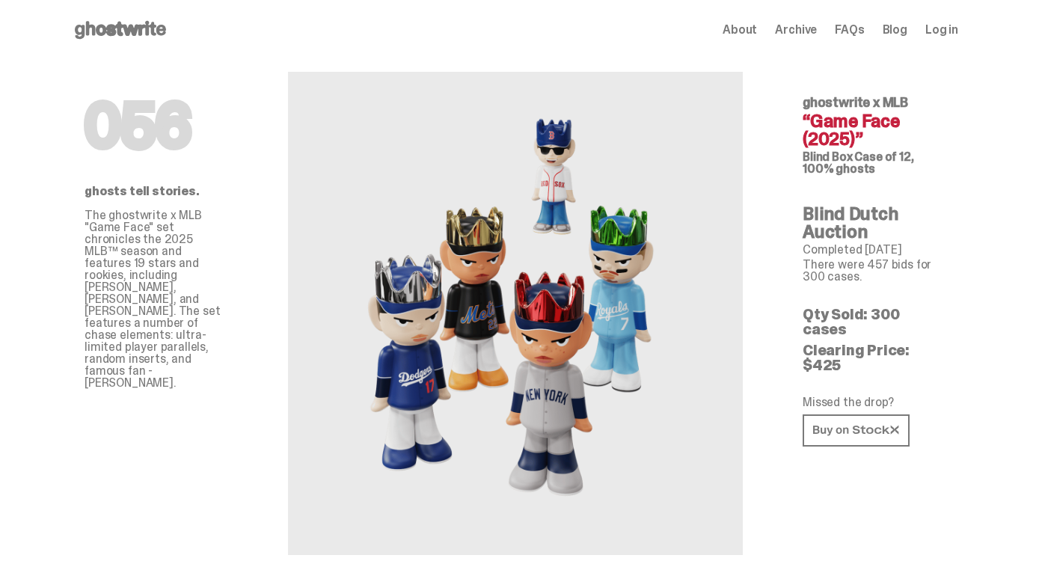
click at [946, 35] on span "Log in" at bounding box center [941, 30] width 33 height 12
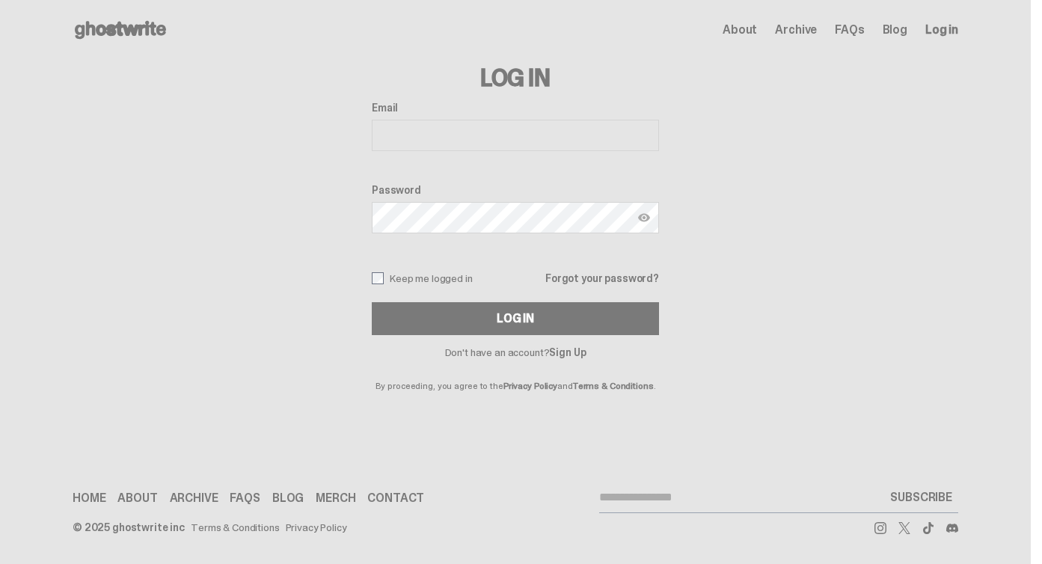
click at [540, 136] on input "Email" at bounding box center [515, 135] width 287 height 31
type input "**********"
click at [372, 302] on button "Log In" at bounding box center [515, 318] width 287 height 33
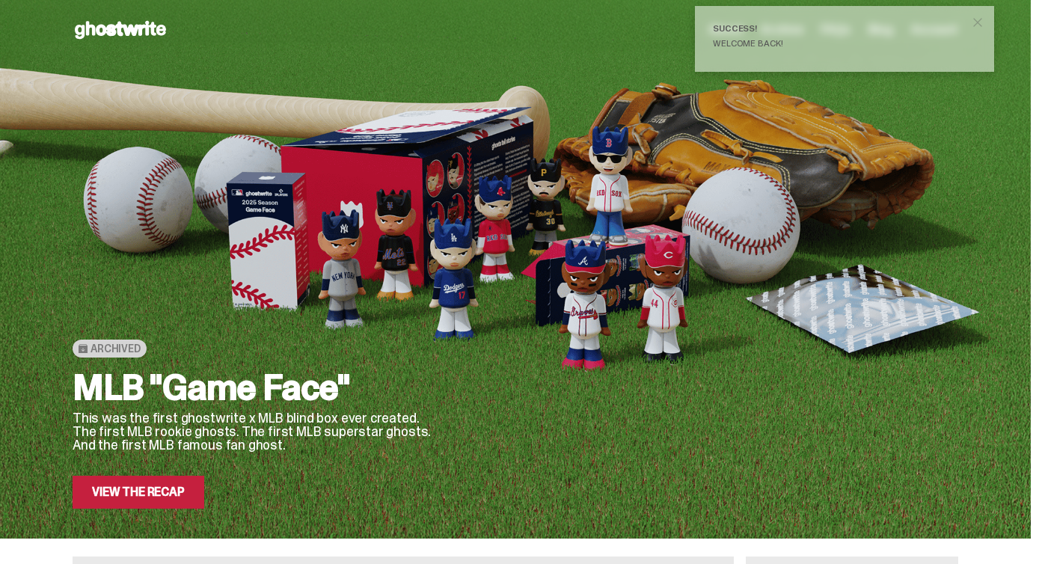
click at [770, 29] on div "Success!" at bounding box center [838, 28] width 251 height 9
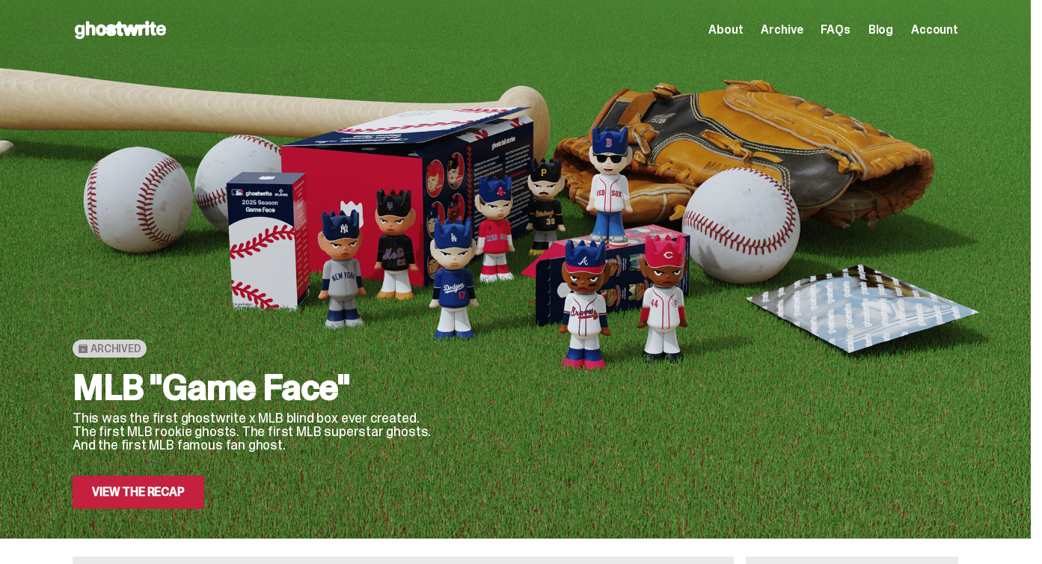
click at [948, 25] on span "Account" at bounding box center [934, 30] width 47 height 12
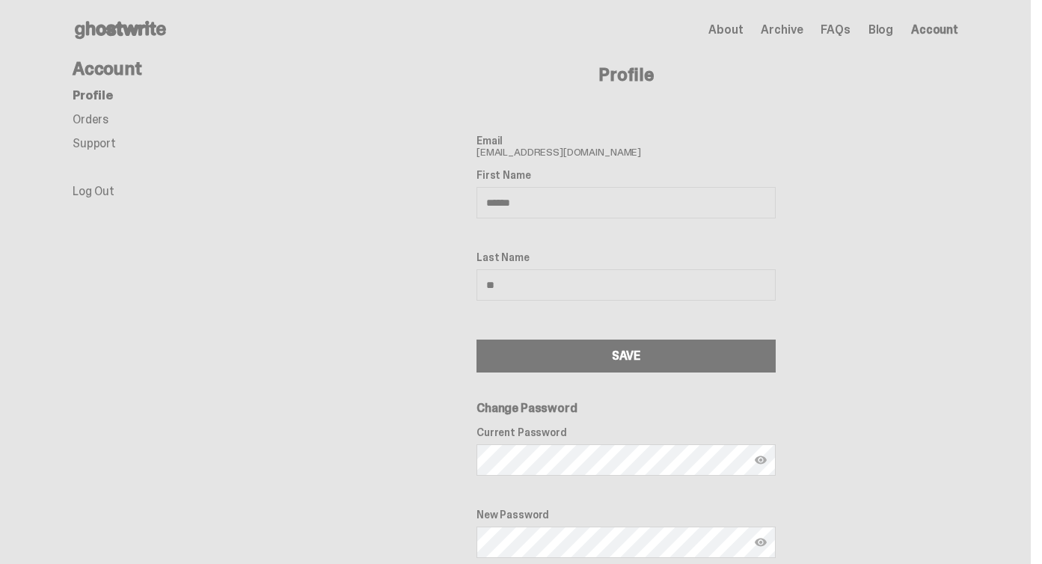
click at [102, 121] on link "Orders" at bounding box center [91, 119] width 36 height 16
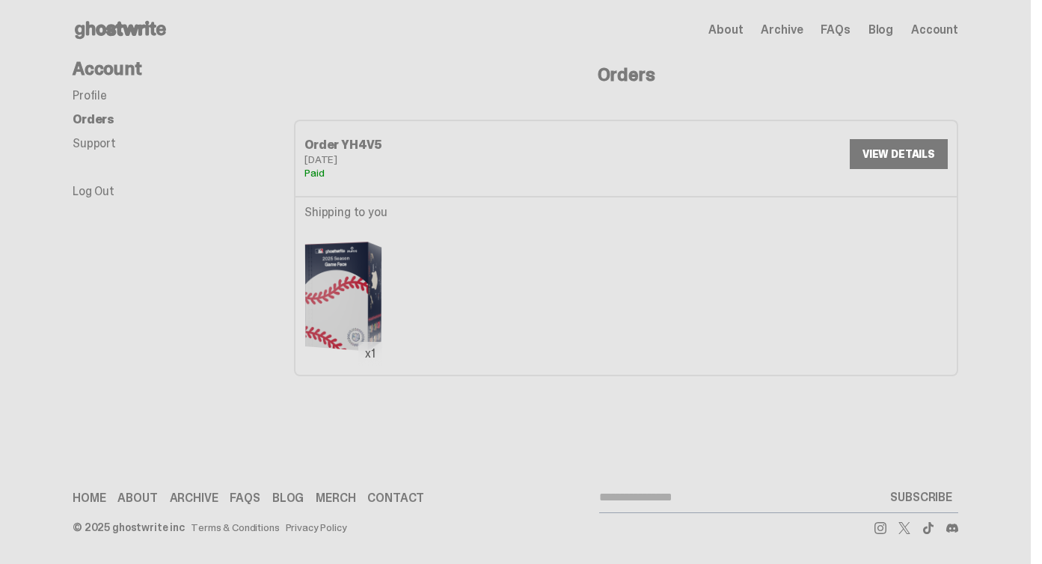
click at [895, 169] on div "VIEW DETAILS" at bounding box center [899, 158] width 98 height 39
click at [893, 154] on link "VIEW DETAILS" at bounding box center [899, 154] width 98 height 30
